Goal: Task Accomplishment & Management: Manage account settings

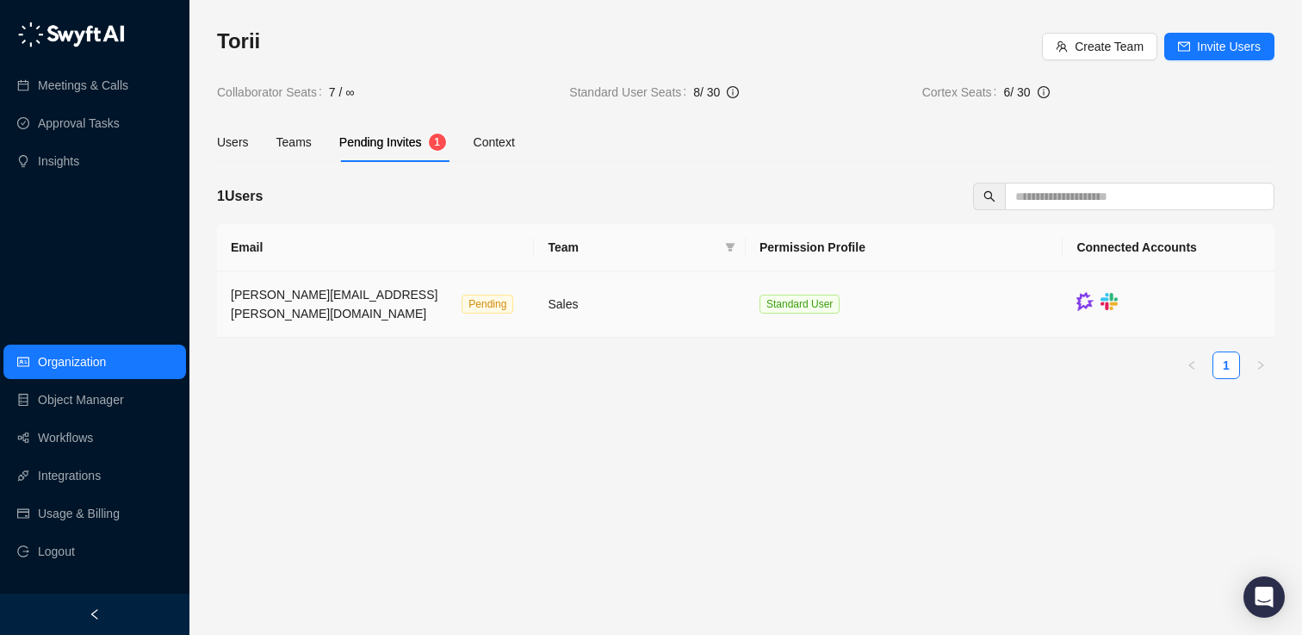
click at [380, 295] on span "[PERSON_NAME][EMAIL_ADDRESS][PERSON_NAME][DOMAIN_NAME]" at bounding box center [334, 304] width 207 height 33
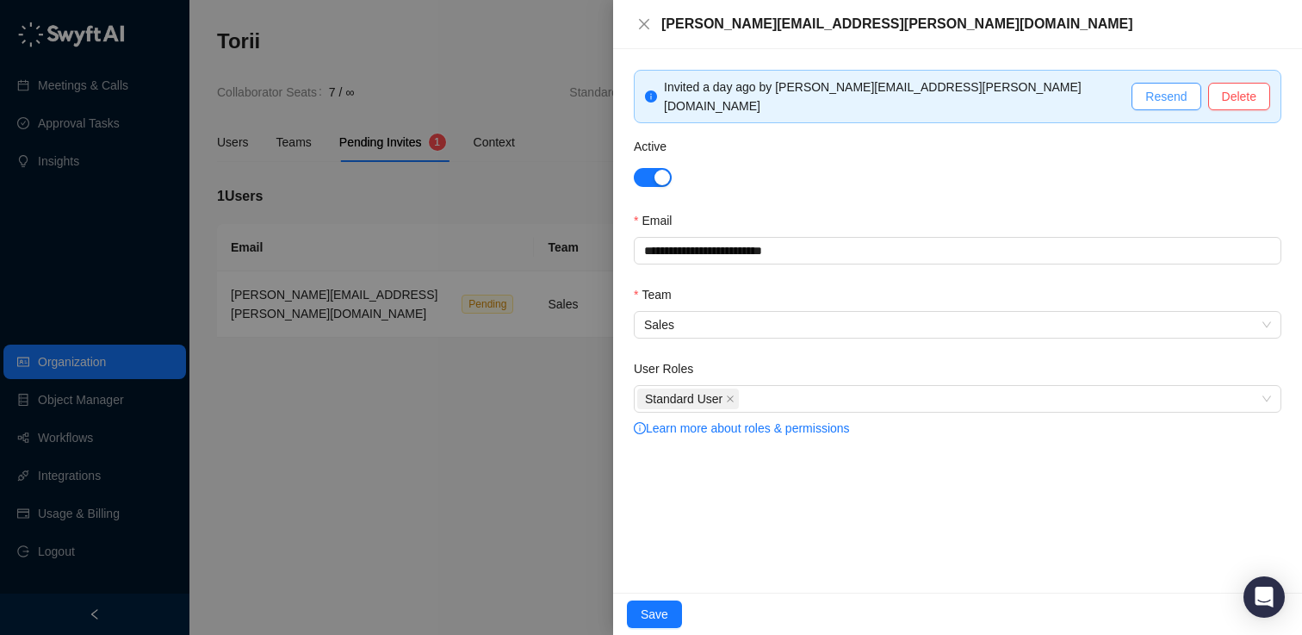
click at [1171, 91] on span "Resend" at bounding box center [1165, 96] width 41 height 19
click at [644, 616] on span "Save" at bounding box center [655, 613] width 28 height 19
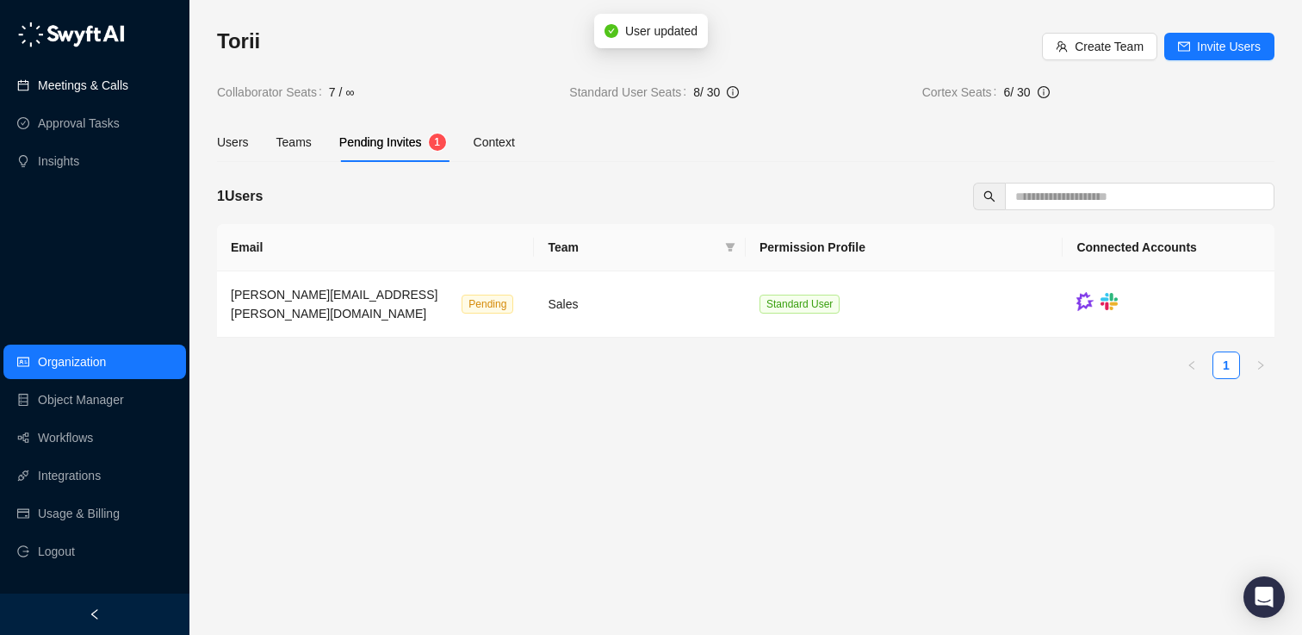
click at [75, 82] on link "Meetings & Calls" at bounding box center [83, 85] width 90 height 34
